Goal: Information Seeking & Learning: Learn about a topic

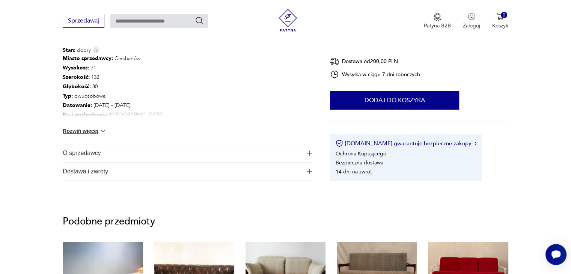
scroll to position [415, 0]
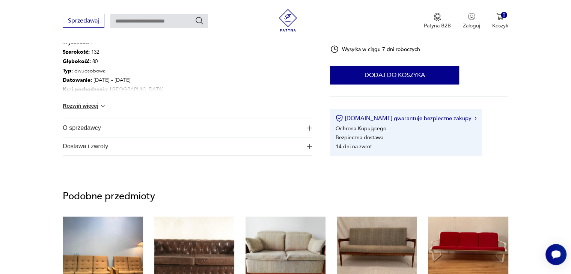
click at [310, 128] on img "button" at bounding box center [309, 127] width 5 height 5
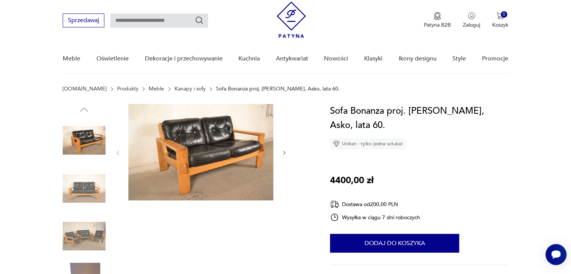
scroll to position [0, 0]
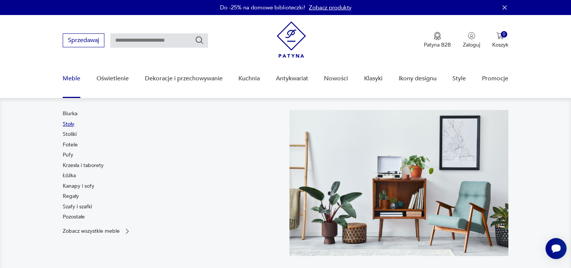
click at [67, 124] on link "Stoły" at bounding box center [69, 124] width 12 height 8
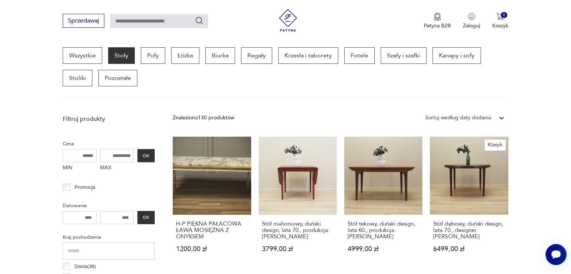
scroll to position [196, 0]
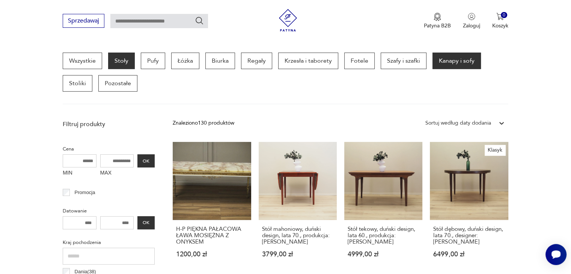
click at [462, 60] on p "Kanapy i sofy" at bounding box center [456, 61] width 48 height 17
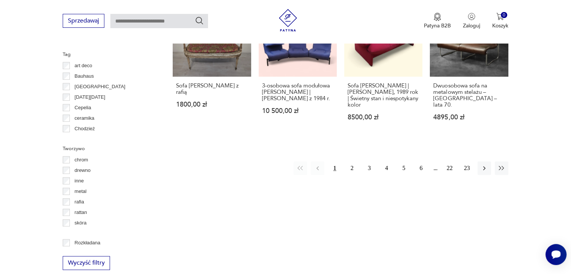
scroll to position [784, 0]
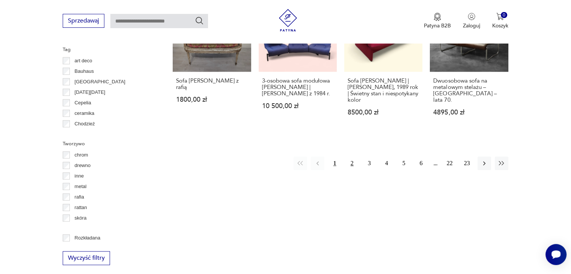
click at [354, 156] on button "2" at bounding box center [352, 163] width 14 height 14
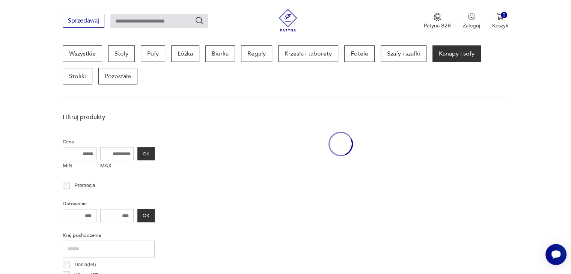
scroll to position [199, 0]
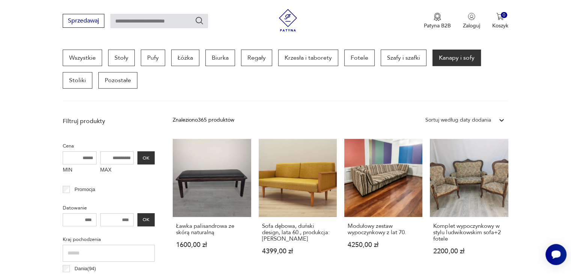
click at [129, 26] on input "text" at bounding box center [159, 21] width 98 height 14
type input "********"
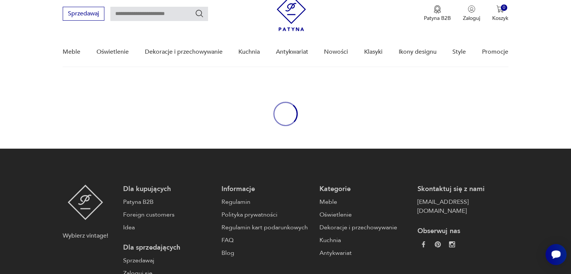
type input "********"
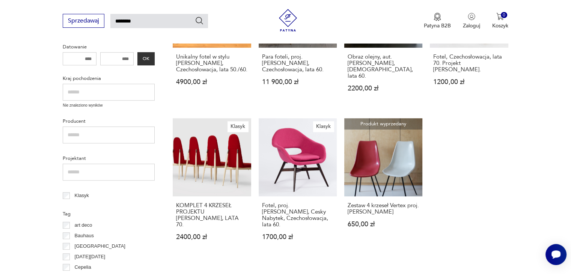
scroll to position [362, 0]
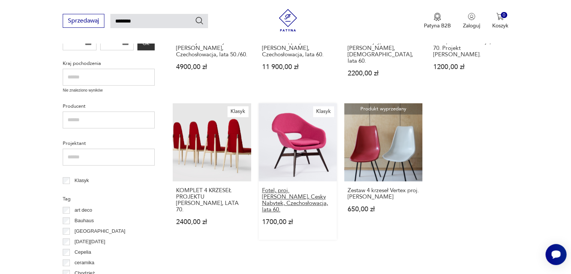
click at [292, 203] on h3 "Fotel, proj. [PERSON_NAME], Cesky Nabytek, Czechosłowacja, lata 60." at bounding box center [297, 200] width 71 height 26
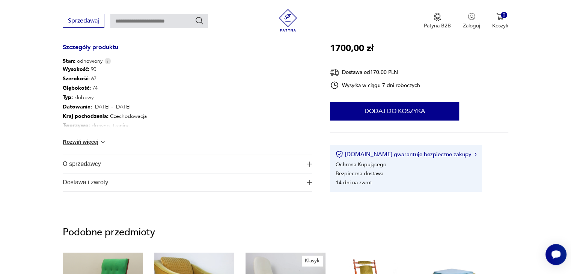
scroll to position [390, 0]
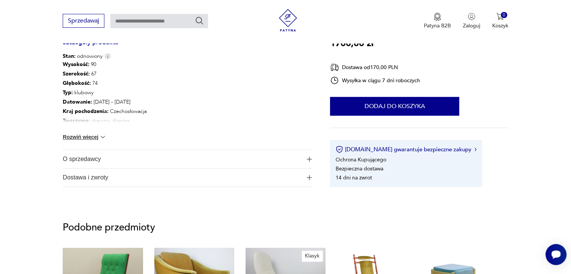
click at [307, 158] on img "button" at bounding box center [309, 158] width 5 height 5
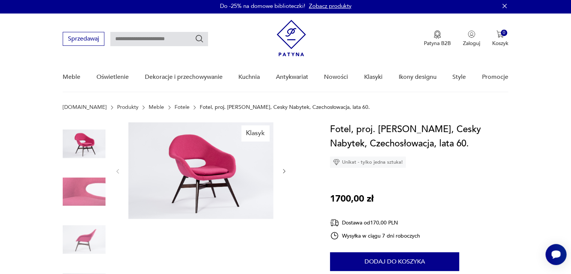
scroll to position [0, 0]
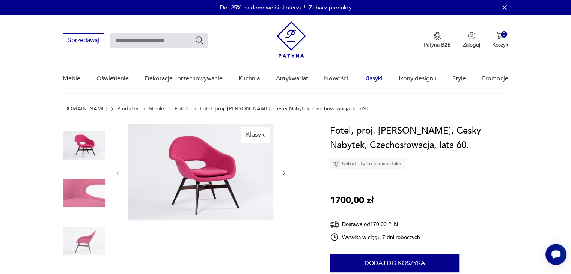
click at [377, 83] on link "Klasyki" at bounding box center [373, 78] width 18 height 29
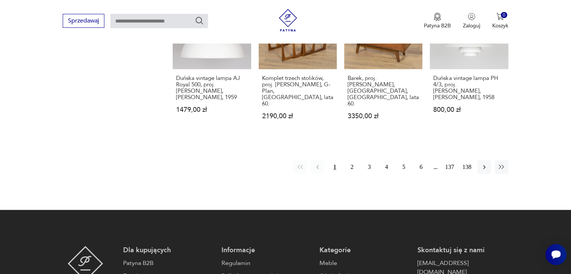
scroll to position [637, 0]
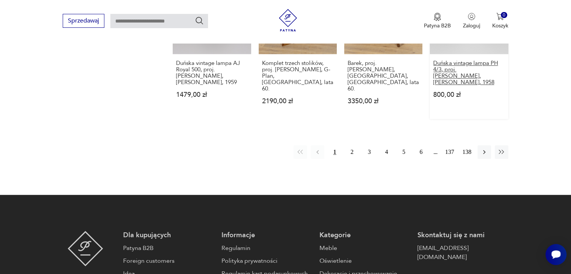
click at [470, 69] on h3 "Duńska vintage lampa PH 4/3, proj. [PERSON_NAME], [PERSON_NAME], 1958" at bounding box center [468, 73] width 71 height 26
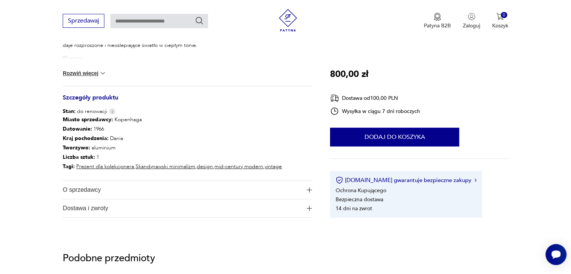
scroll to position [375, 0]
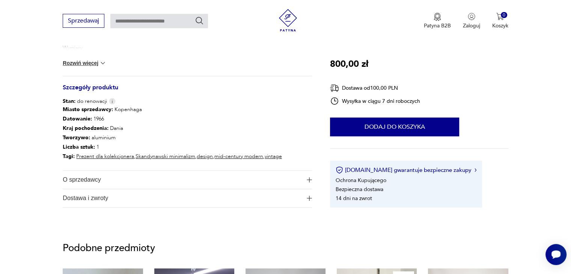
click at [309, 180] on img "button" at bounding box center [309, 179] width 5 height 5
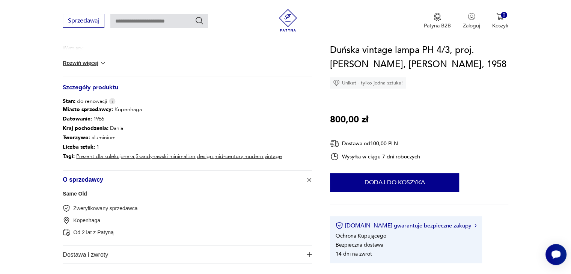
click at [78, 196] on link "Same Old" at bounding box center [75, 194] width 24 height 6
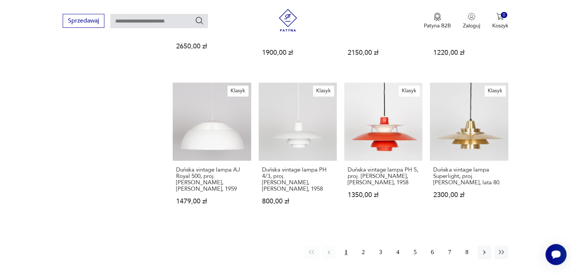
scroll to position [715, 0]
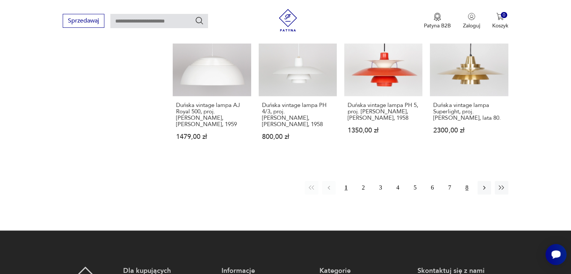
click at [466, 189] on button "8" at bounding box center [467, 188] width 14 height 14
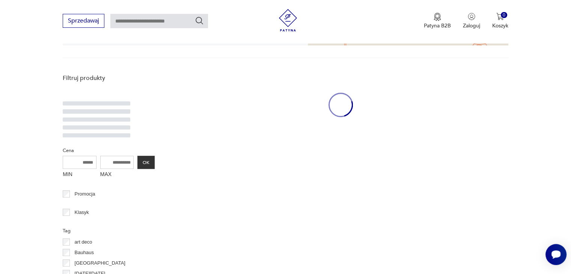
scroll to position [155, 0]
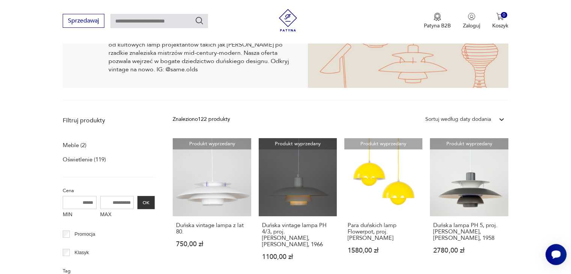
click at [72, 144] on p "Meble (2)" at bounding box center [75, 145] width 24 height 11
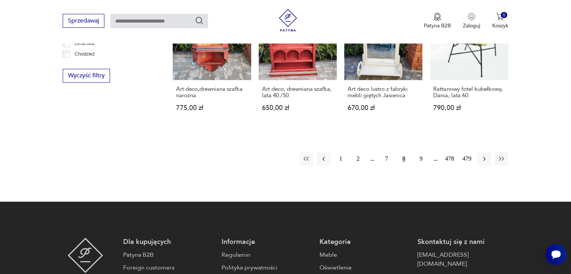
scroll to position [787, 0]
